Goal: Transaction & Acquisition: Purchase product/service

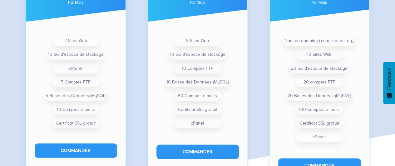
scroll to position [529, 0]
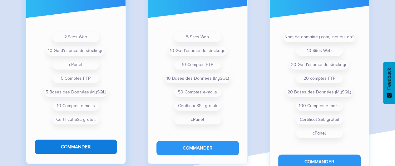
click at [65, 147] on button "Commander" at bounding box center [76, 147] width 82 height 14
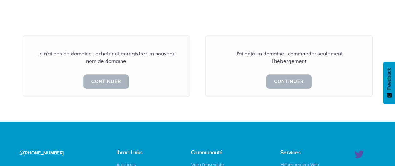
scroll to position [189, 0]
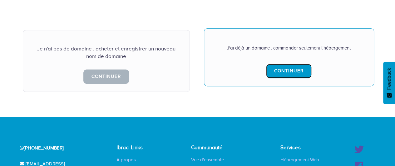
click at [282, 64] on link "Continuer" at bounding box center [289, 71] width 46 height 14
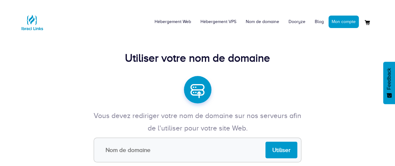
type input "uxdevfusion.com"
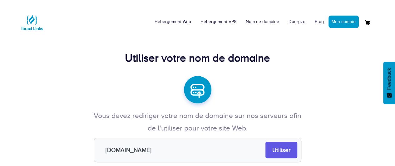
click at [285, 149] on input "Utiliser" at bounding box center [281, 150] width 32 height 17
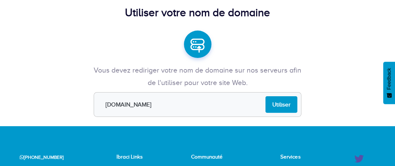
click at [185, 100] on input "uxdevfusion.com" at bounding box center [198, 104] width 208 height 25
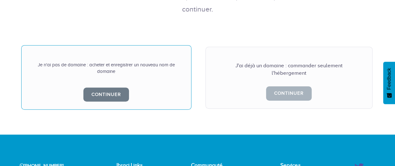
scroll to position [172, 0]
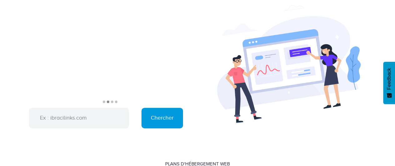
scroll to position [42, 0]
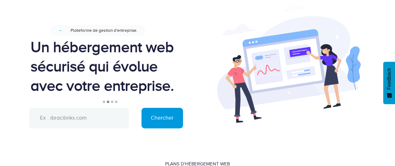
drag, startPoint x: 0, startPoint y: 0, endPoint x: 84, endPoint y: 113, distance: 141.2
click at [84, 113] on input "text" at bounding box center [79, 118] width 100 height 21
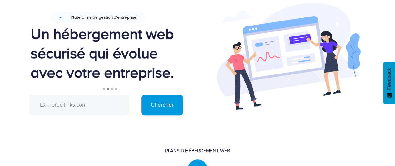
scroll to position [56, 0]
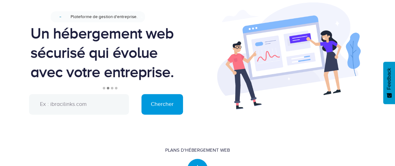
click at [84, 102] on input "text" at bounding box center [79, 104] width 100 height 21
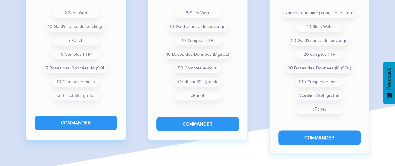
scroll to position [584, 0]
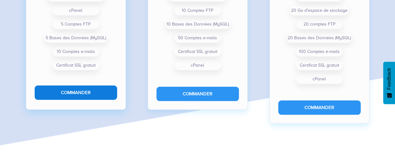
click at [89, 95] on button "Commander" at bounding box center [76, 93] width 82 height 14
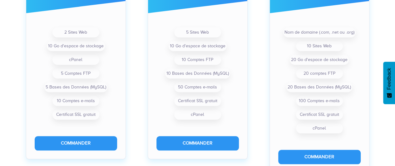
scroll to position [276, 0]
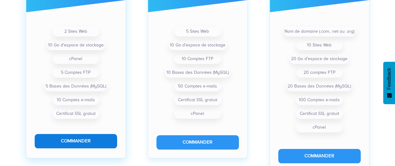
click at [83, 140] on button "Commander" at bounding box center [76, 141] width 82 height 14
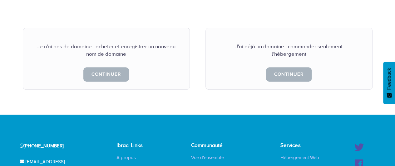
scroll to position [191, 0]
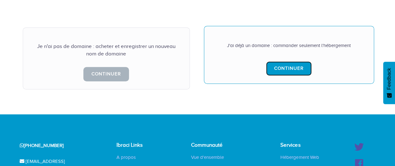
click at [288, 61] on link "Continuer" at bounding box center [289, 68] width 46 height 14
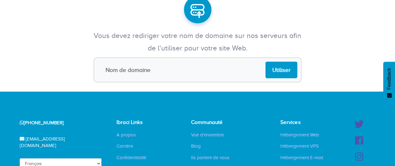
scroll to position [81, 0]
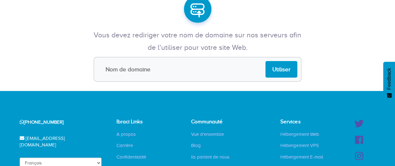
click at [180, 59] on input "text" at bounding box center [198, 69] width 208 height 25
type input "[DOMAIN_NAME]"
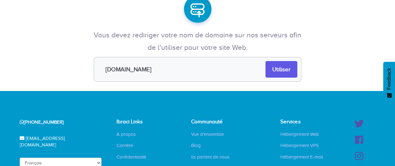
click at [284, 70] on input "Utiliser" at bounding box center [281, 69] width 32 height 17
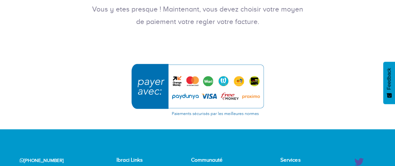
scroll to position [123, 0]
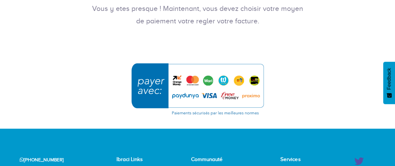
click at [159, 89] on img "submit" at bounding box center [197, 89] width 140 height 61
